Goal: Obtain resource: Download file/media

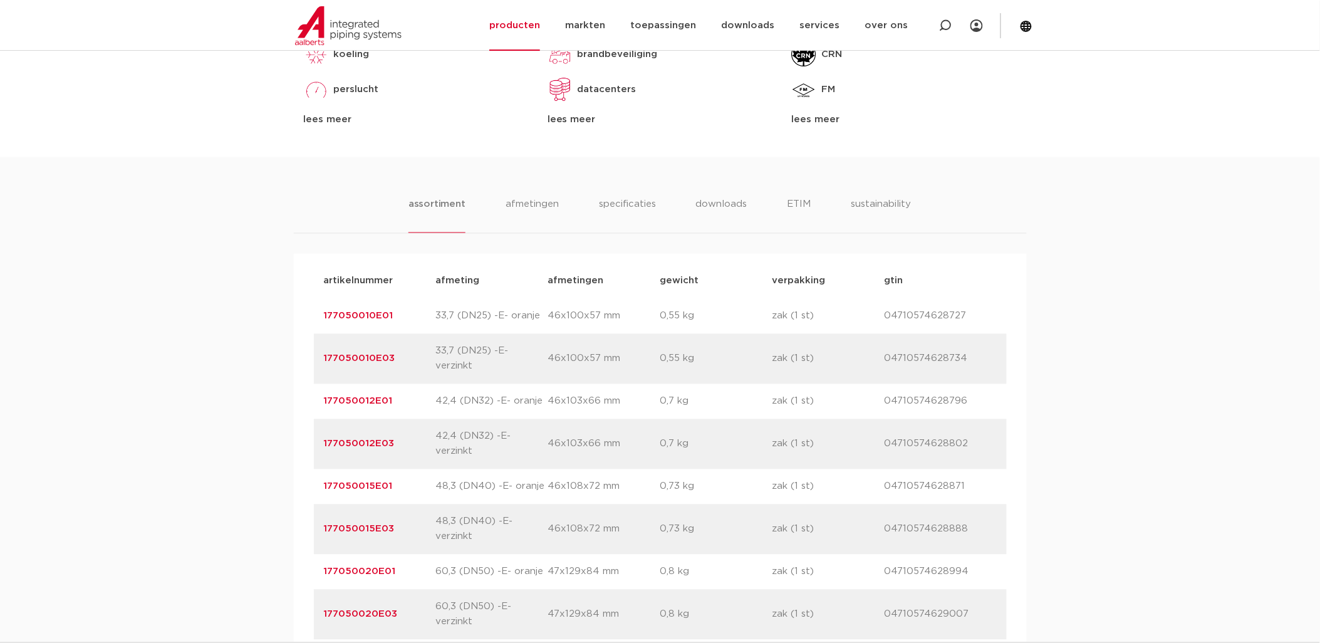
scroll to position [627, 0]
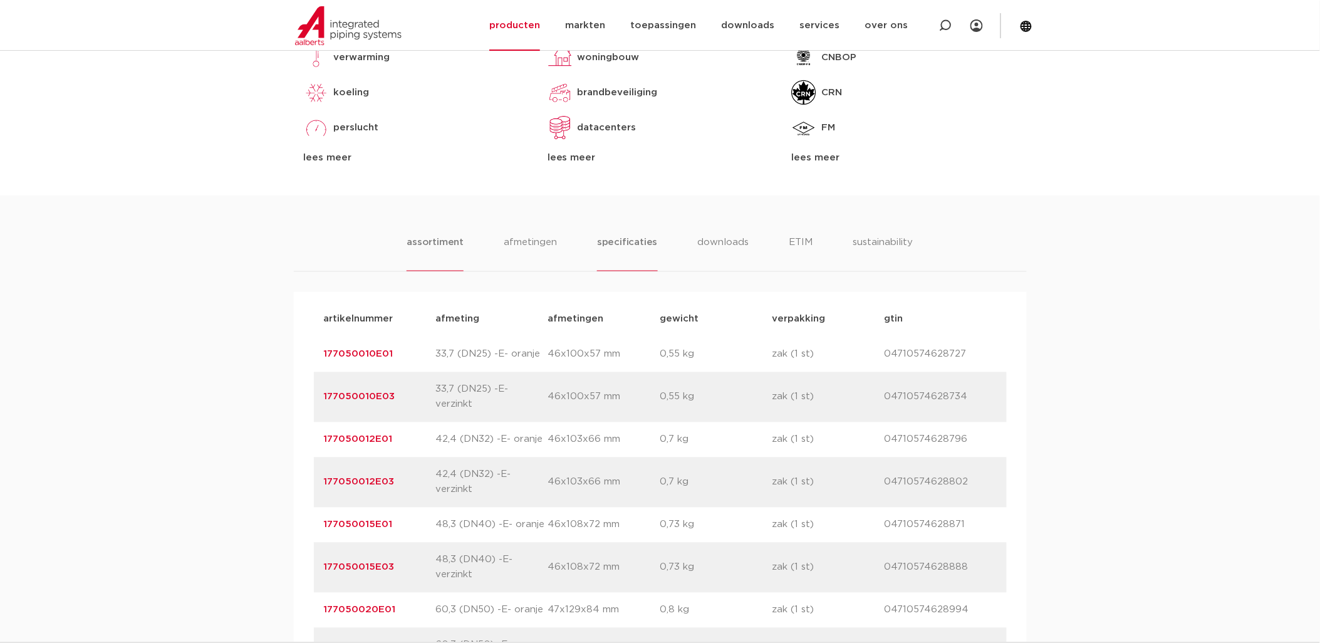
click at [627, 249] on li "specificaties" at bounding box center [627, 254] width 60 height 36
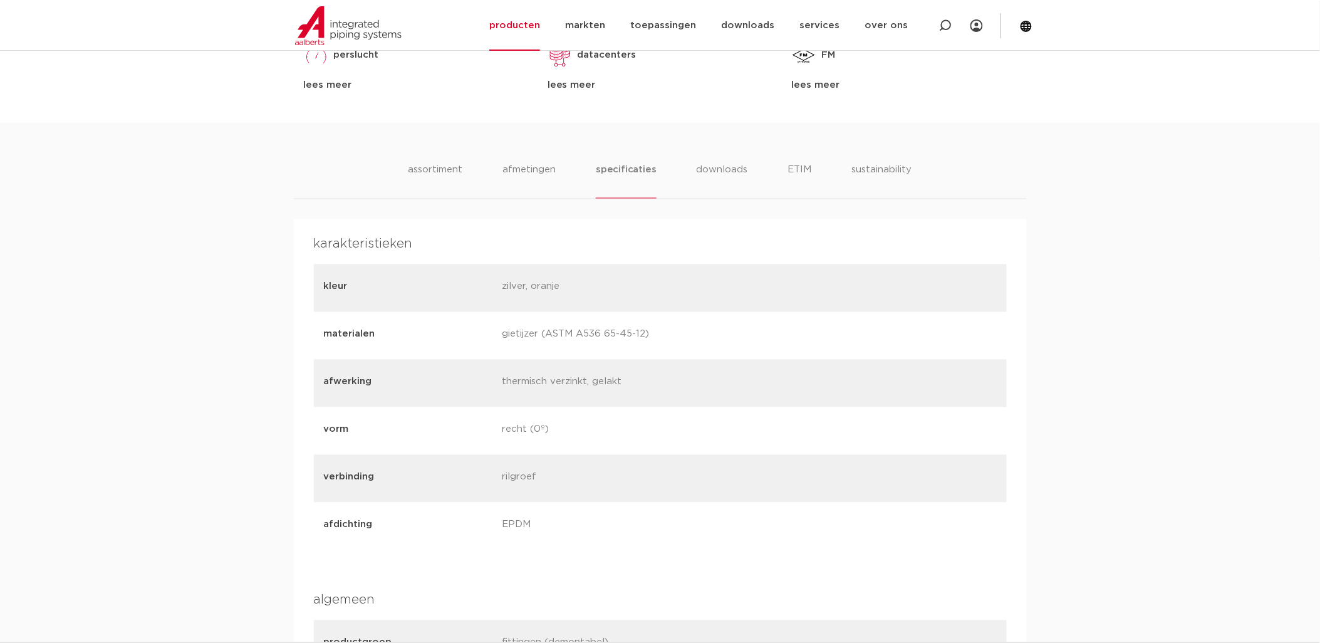
scroll to position [560, 0]
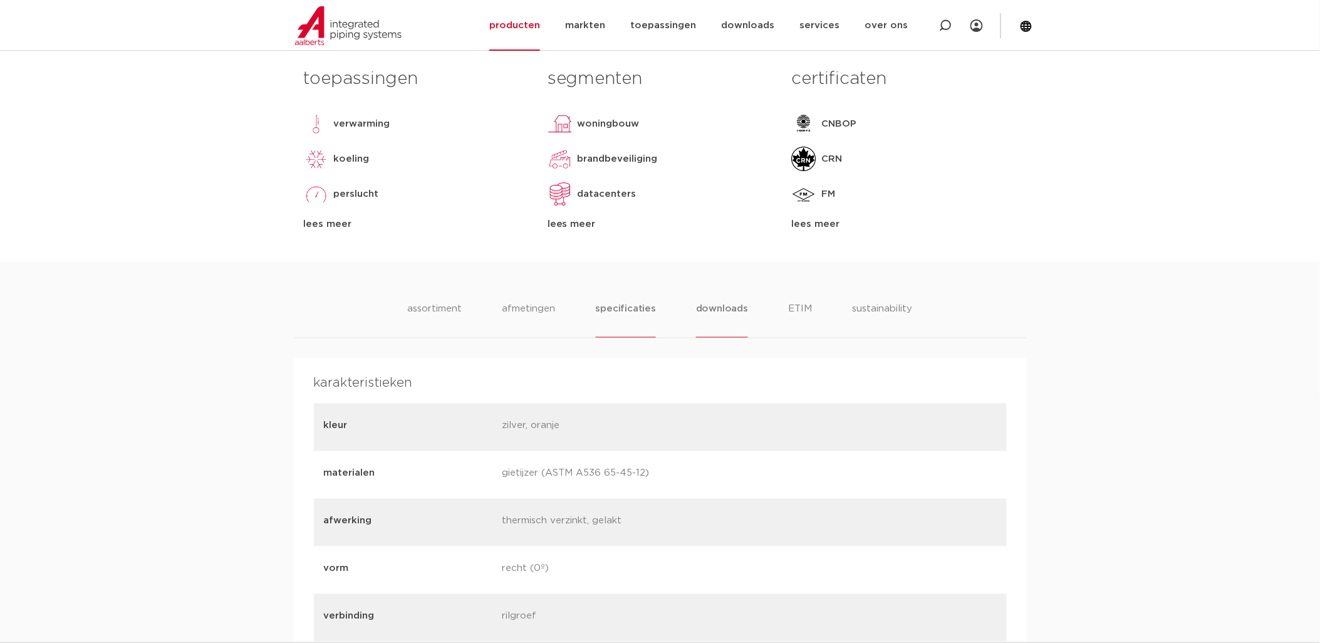
click at [740, 307] on li "downloads" at bounding box center [722, 320] width 52 height 36
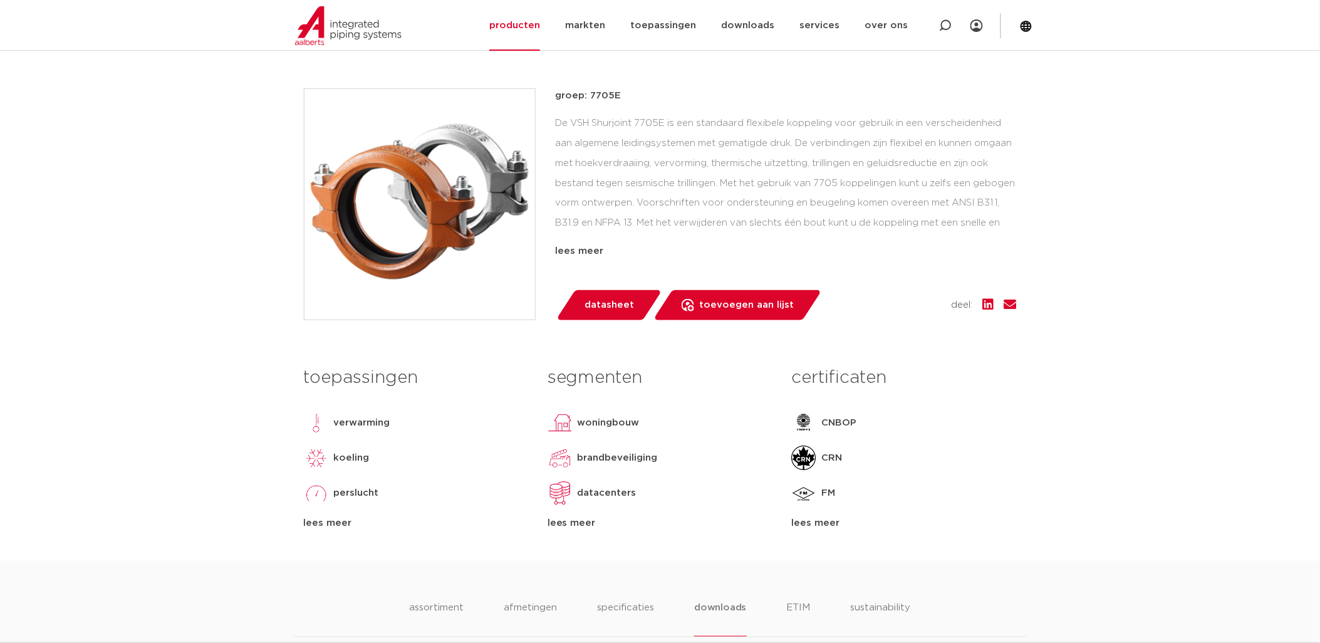
scroll to position [282, 0]
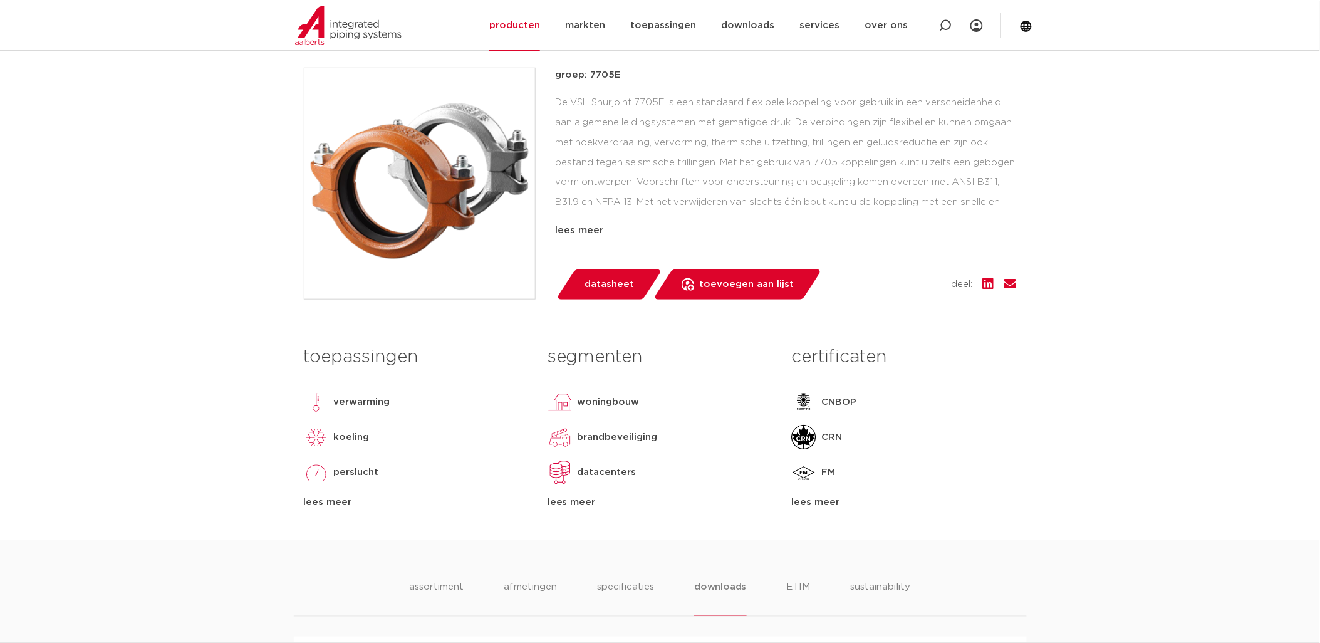
click at [622, 273] on link "datasheet" at bounding box center [609, 284] width 107 height 30
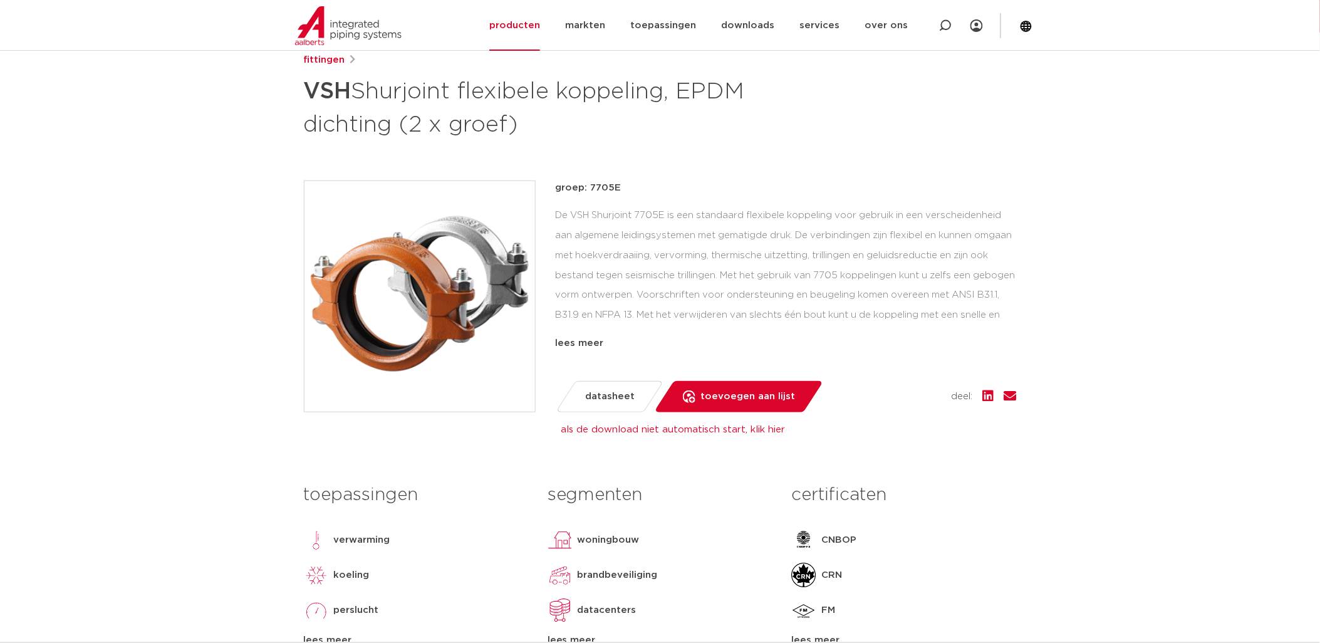
scroll to position [142, 0]
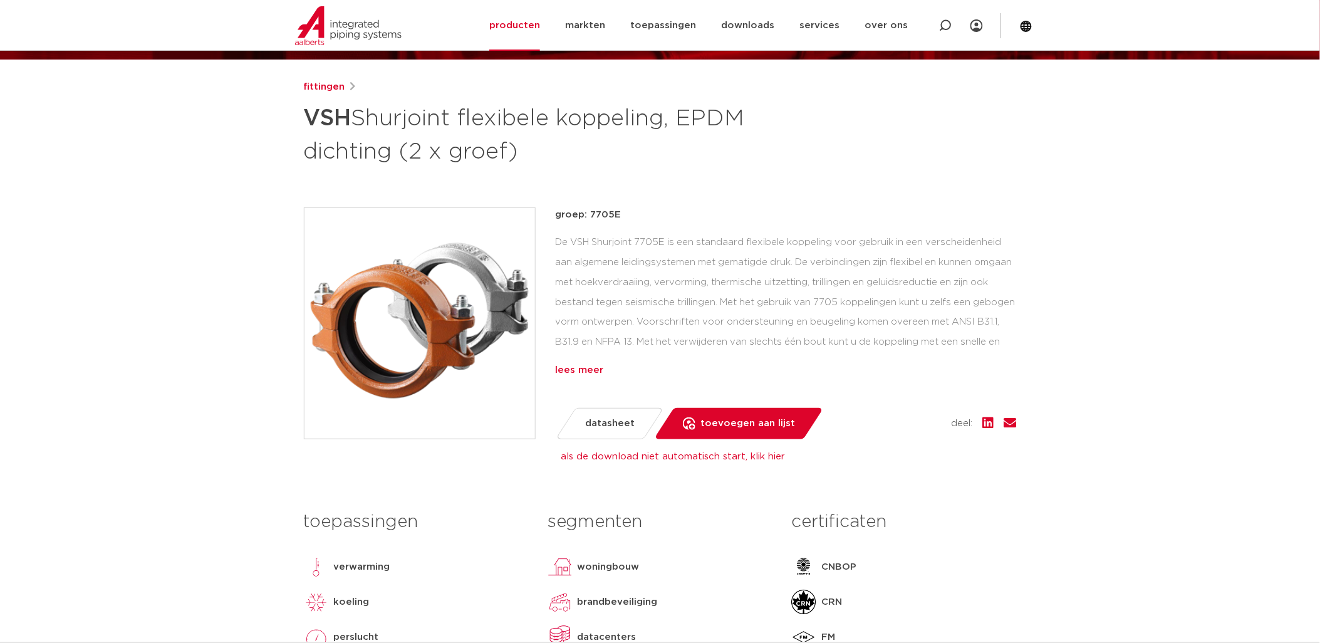
click at [593, 363] on div "lees meer" at bounding box center [786, 370] width 461 height 15
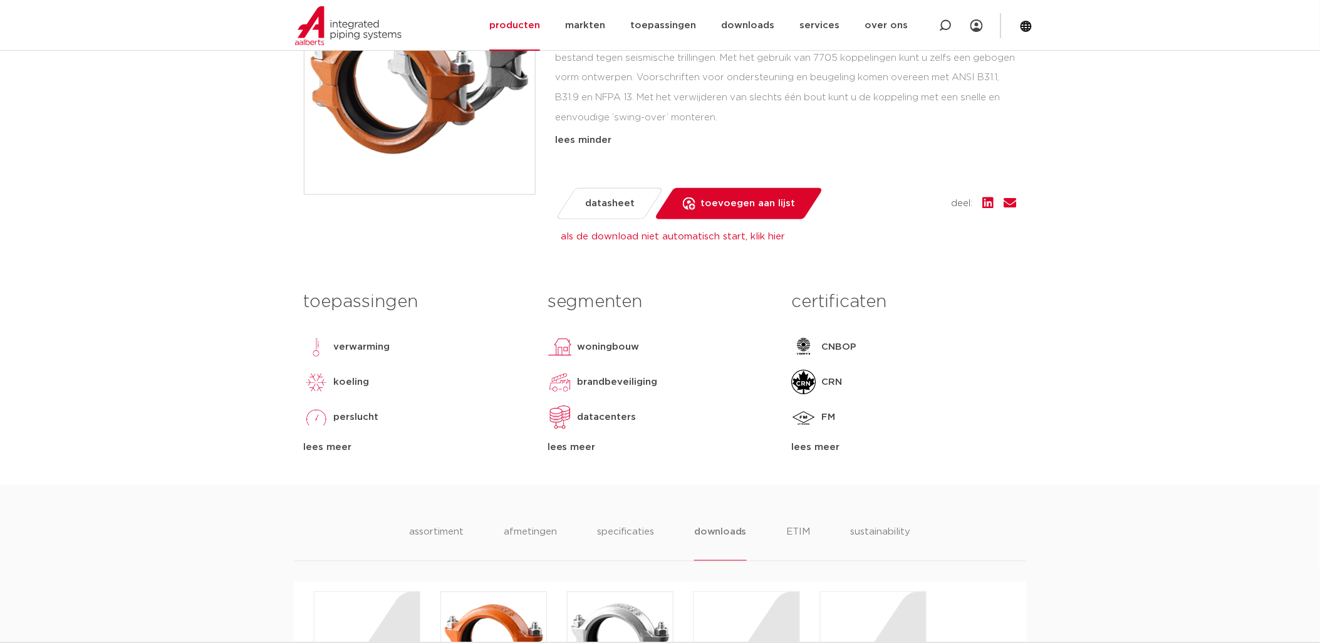
scroll to position [417, 0]
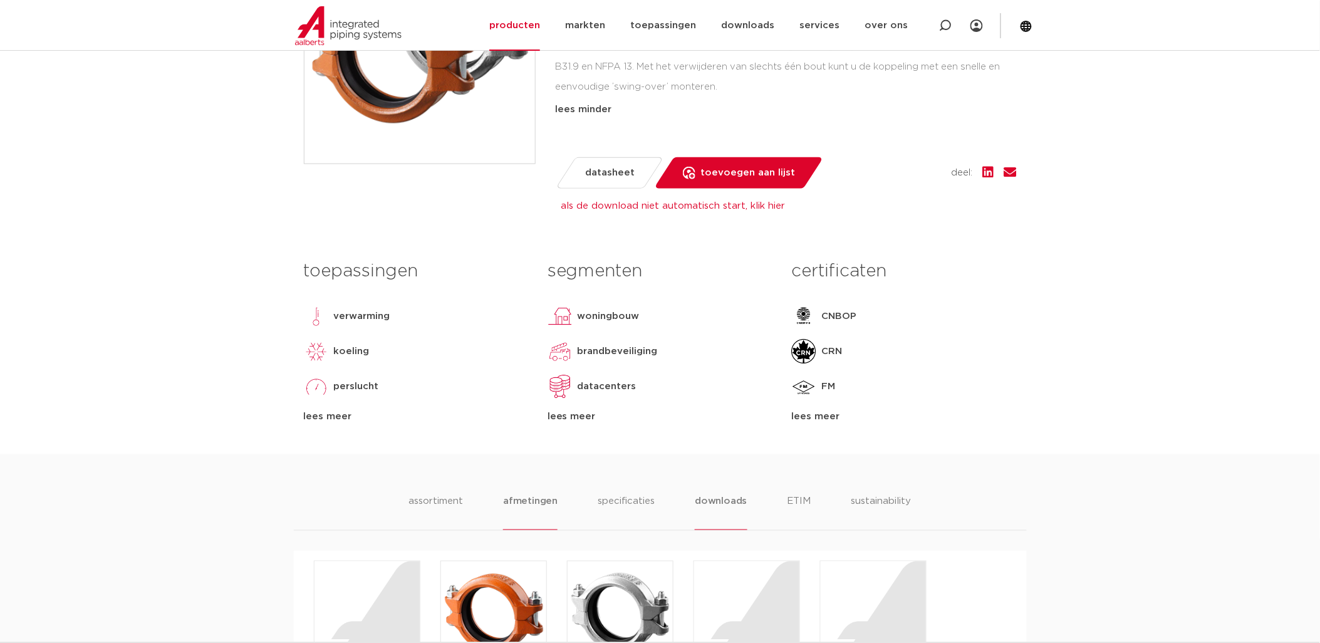
click at [533, 506] on li "afmetingen" at bounding box center [530, 512] width 55 height 36
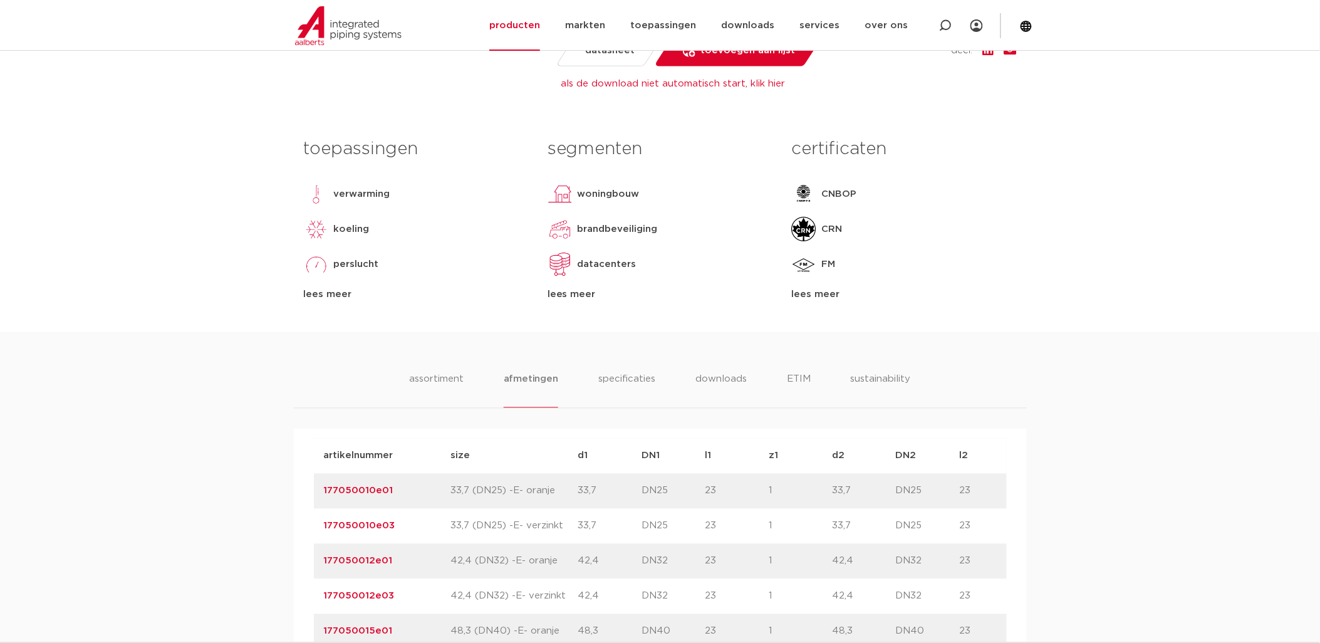
scroll to position [627, 0]
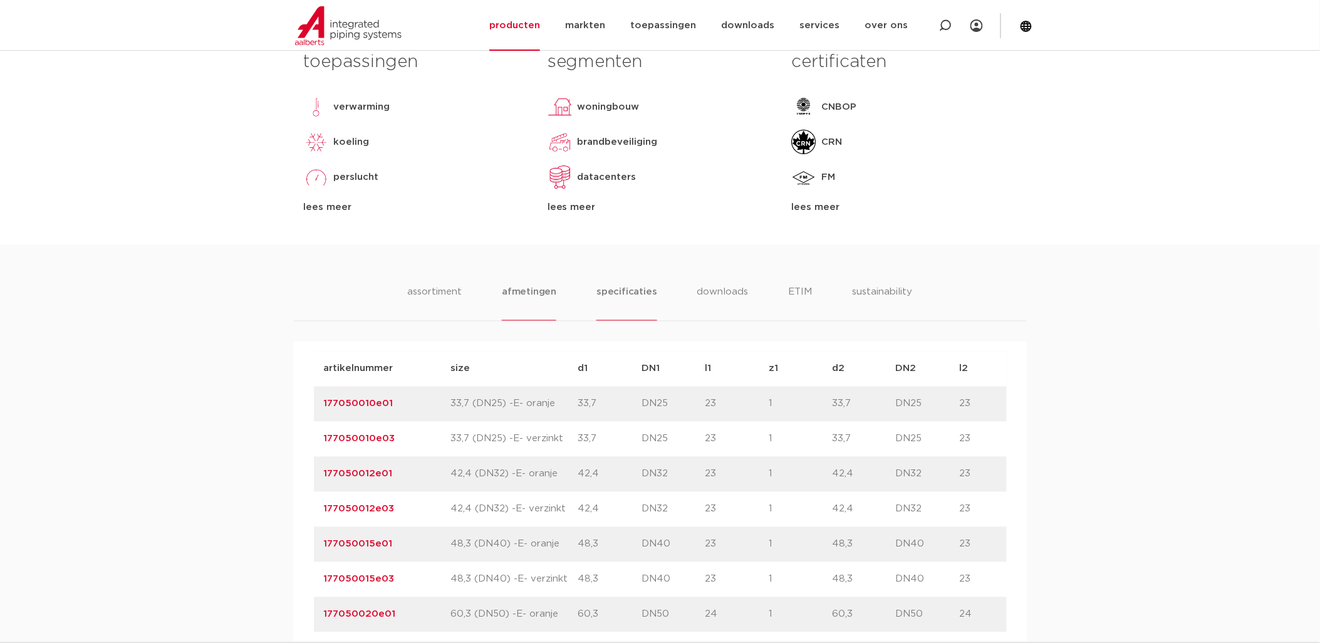
click at [634, 294] on li "specificaties" at bounding box center [626, 303] width 60 height 36
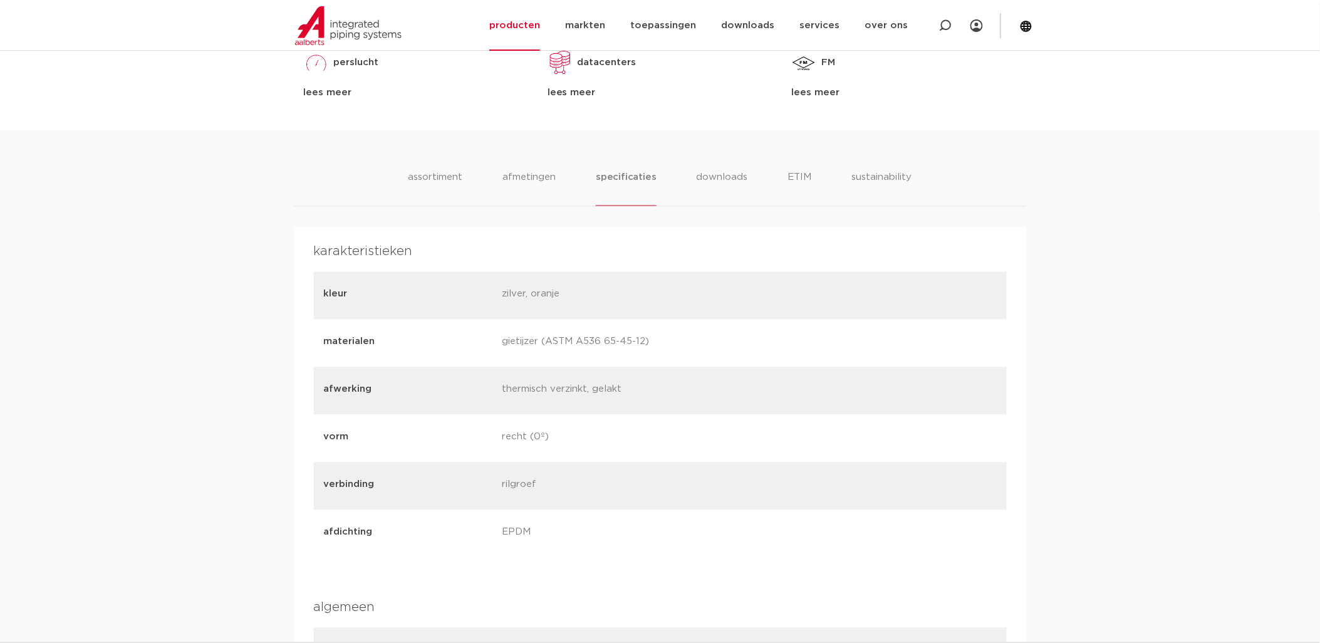
scroll to position [766, 0]
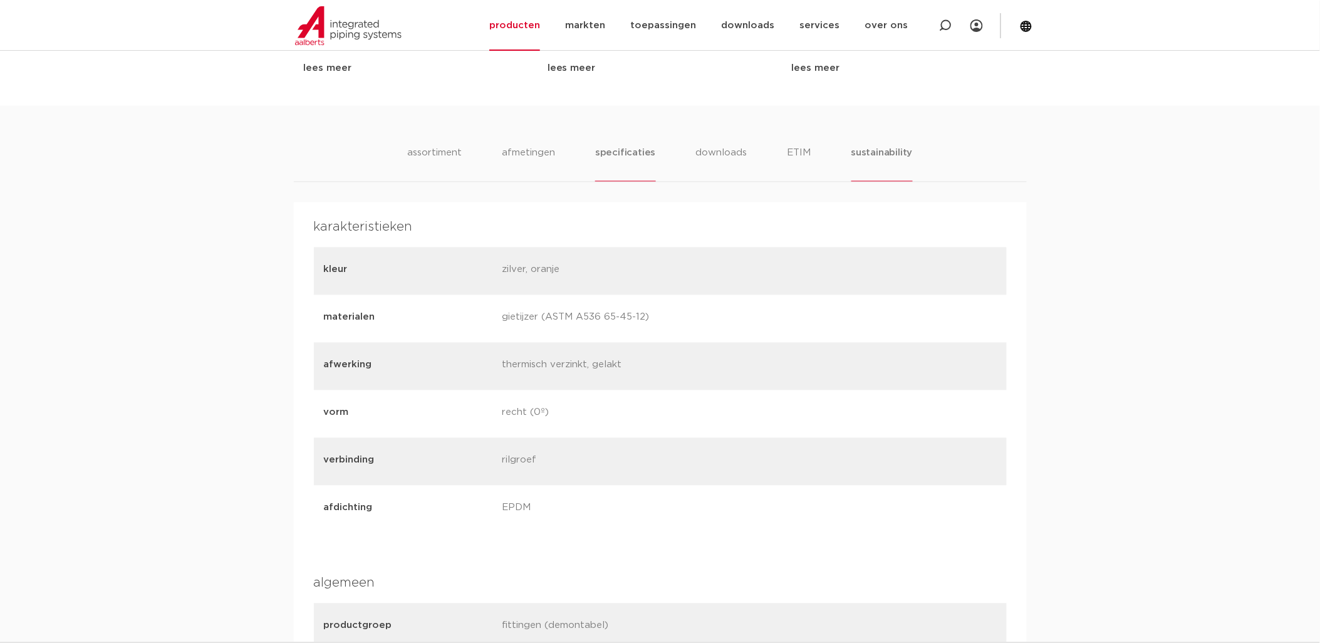
click at [898, 157] on li "sustainability" at bounding box center [881, 164] width 61 height 36
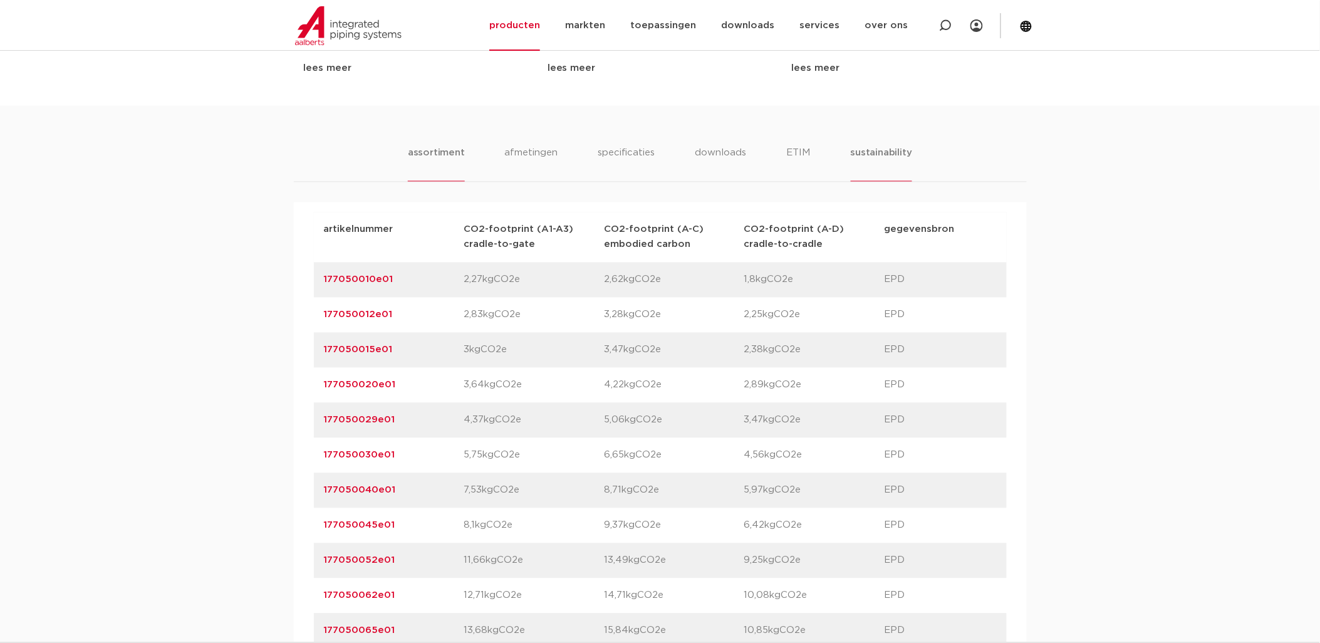
click at [446, 157] on li "assortiment" at bounding box center [436, 164] width 57 height 36
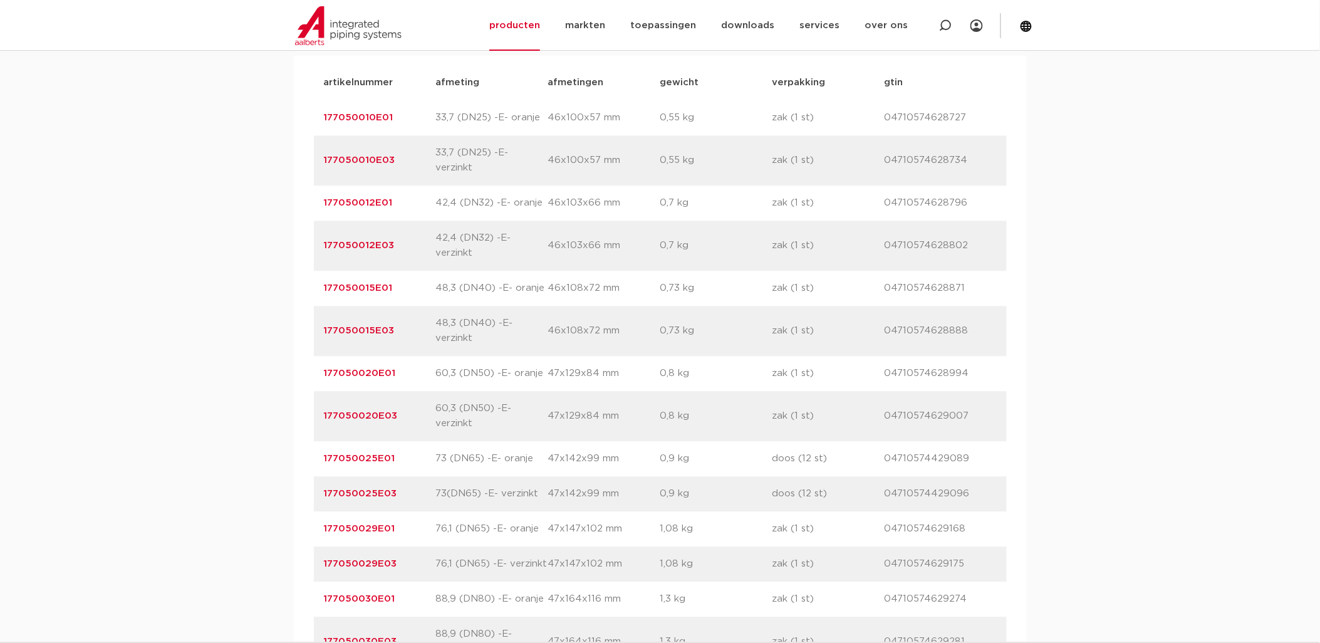
scroll to position [1044, 0]
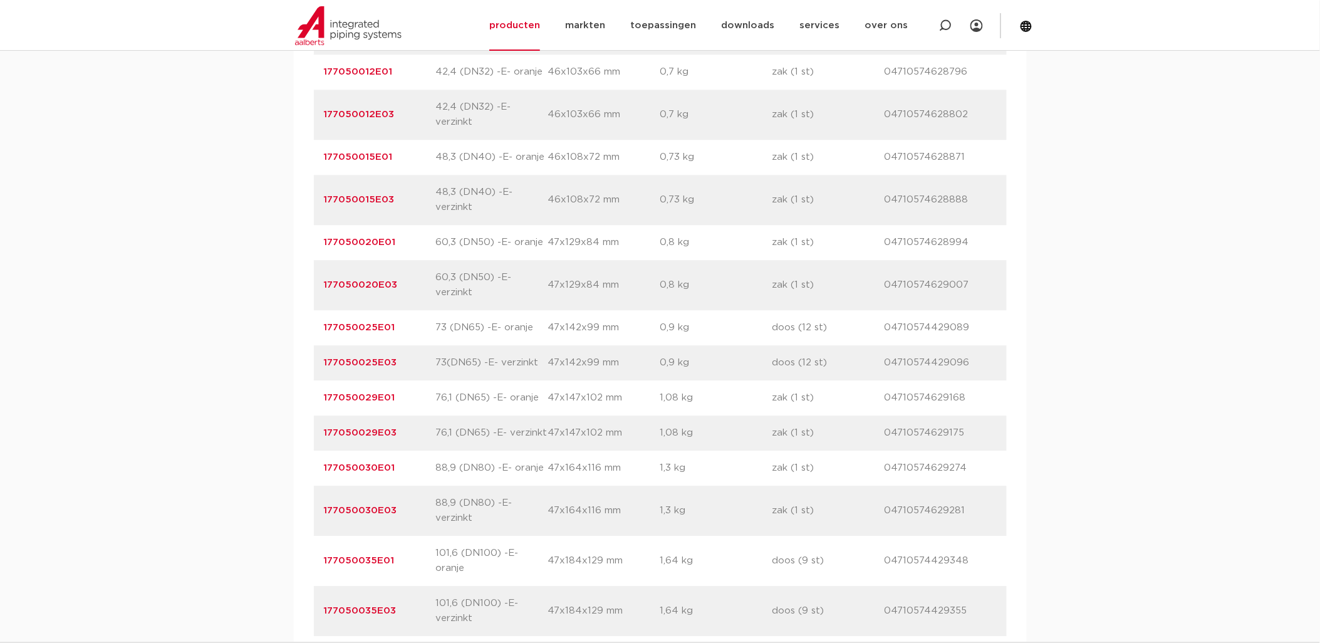
click at [382, 471] on link "177050030E01" at bounding box center [359, 467] width 71 height 9
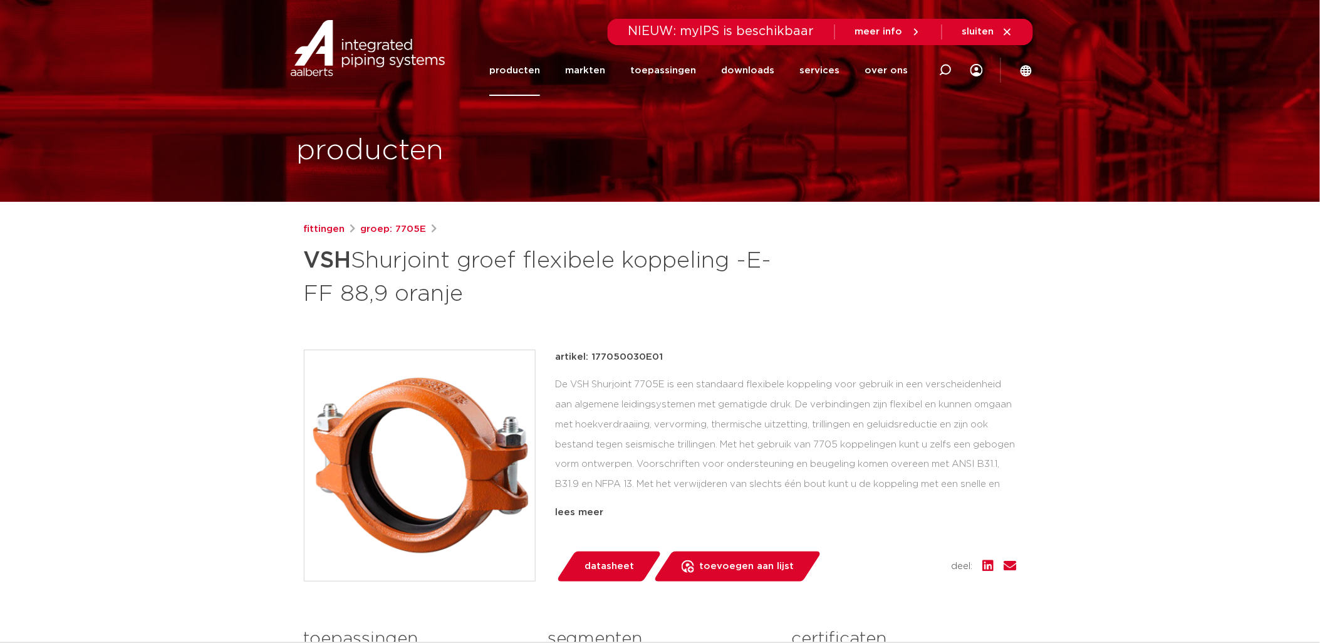
click at [900, 444] on div "De VSH Shurjoint 7705E is een standaard flexibele koppeling voor gebruik in een…" at bounding box center [786, 437] width 461 height 125
drag, startPoint x: 900, startPoint y: 444, endPoint x: 784, endPoint y: 446, distance: 115.9
click at [784, 446] on div "De VSH Shurjoint 7705E is een standaard flexibele koppeling voor gebruik in een…" at bounding box center [786, 437] width 461 height 125
drag, startPoint x: 784, startPoint y: 446, endPoint x: 900, endPoint y: 443, distance: 115.9
click at [900, 443] on div "De VSH Shurjoint 7705E is een standaard flexibele koppeling voor gebruik in een…" at bounding box center [786, 437] width 461 height 125
